Goal: Transaction & Acquisition: Book appointment/travel/reservation

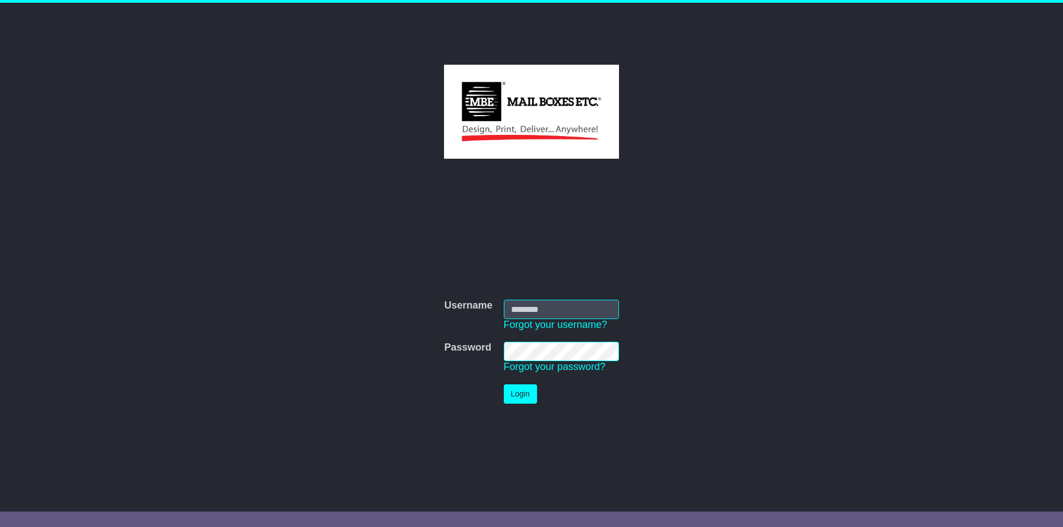
type input "**********"
click at [526, 395] on button "Login" at bounding box center [520, 394] width 33 height 19
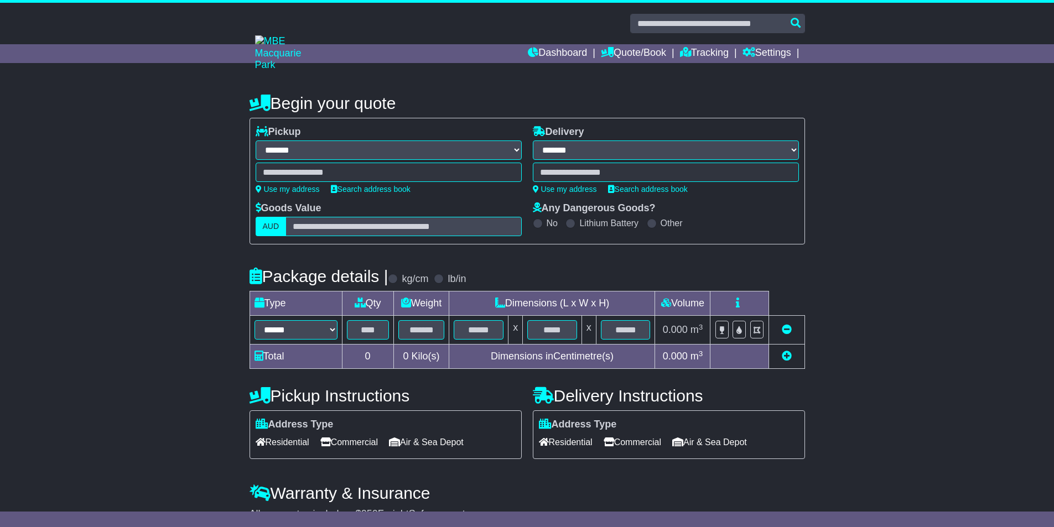
select select "**"
